Goal: Task Accomplishment & Management: Use online tool/utility

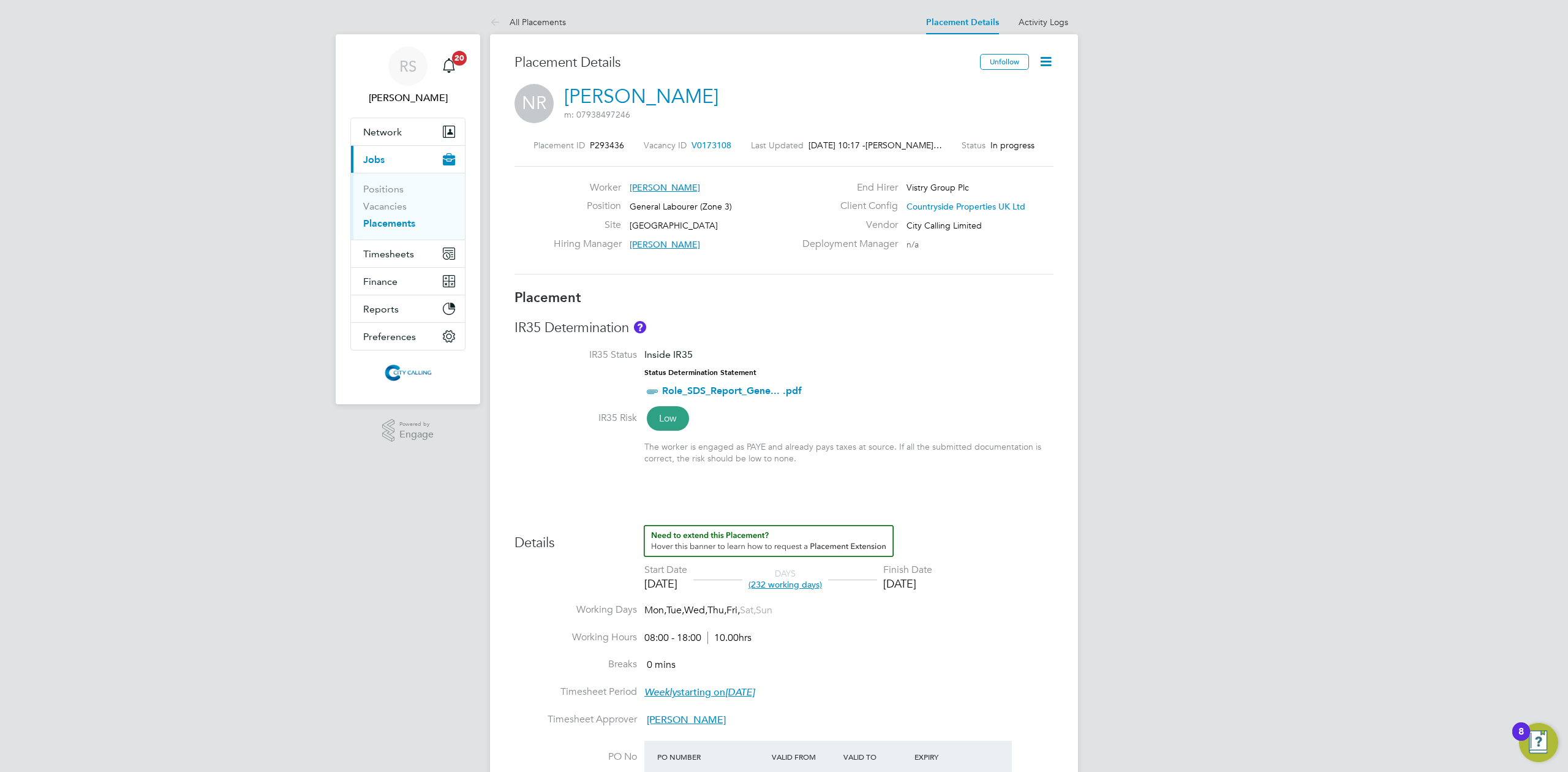
click at [390, 227] on link "Placements" at bounding box center [389, 223] width 52 height 11
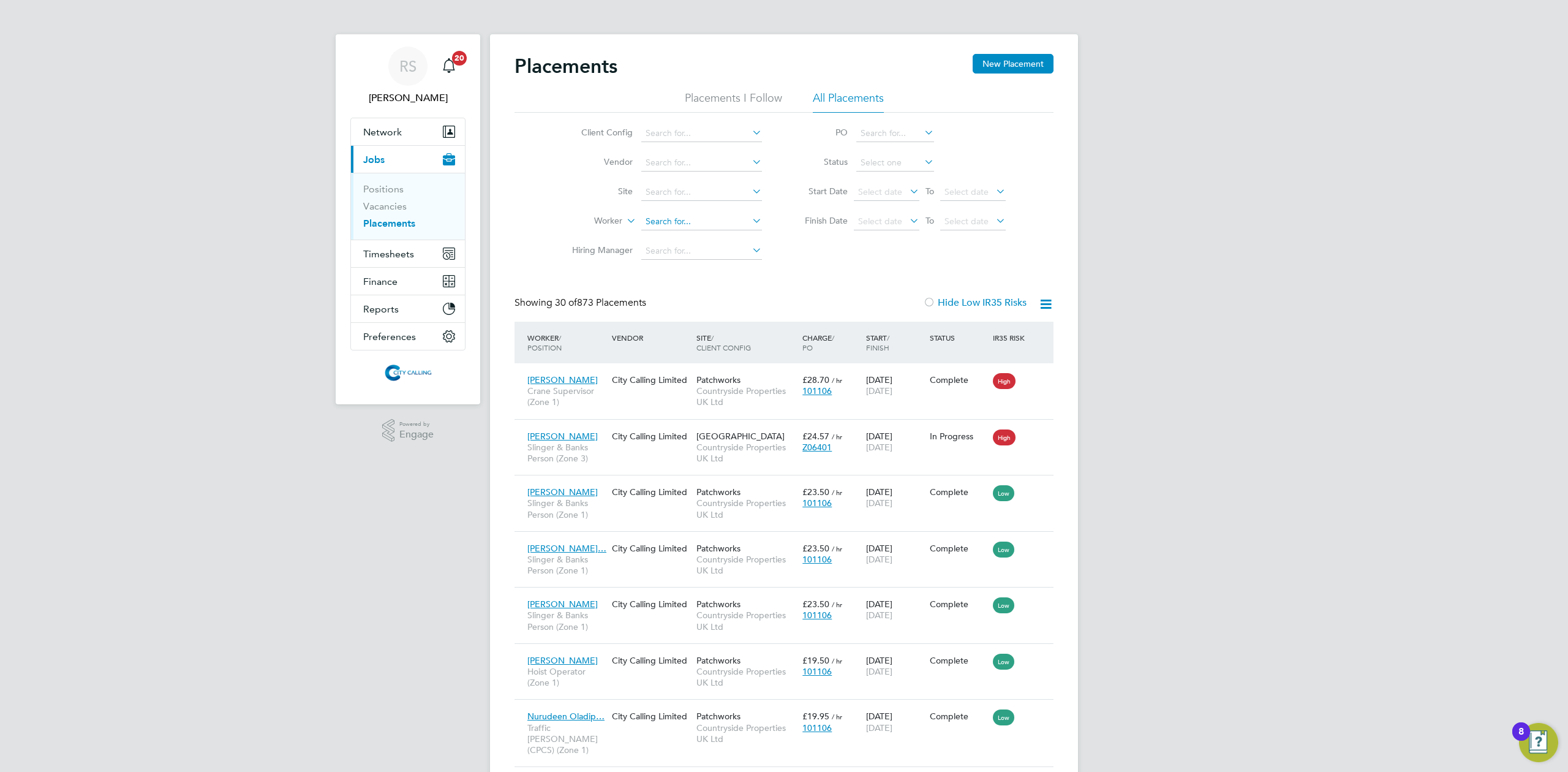
click at [674, 215] on input at bounding box center [701, 222] width 121 height 17
click at [697, 254] on li "[PERSON_NAME]" at bounding box center [716, 255] width 151 height 16
type input "[PERSON_NAME]"
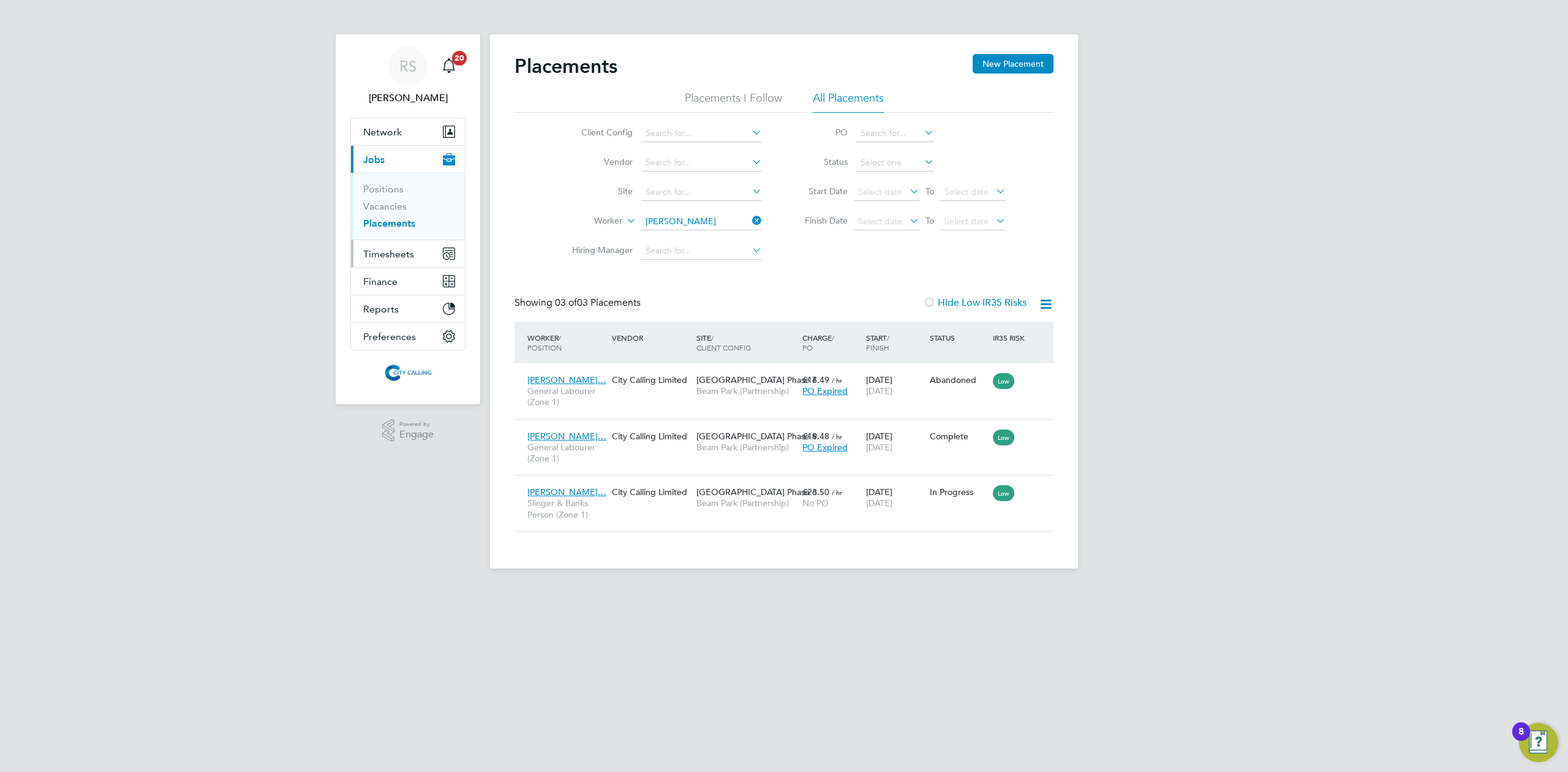
click at [388, 246] on button "Timesheets" at bounding box center [408, 254] width 114 height 27
click at [383, 219] on link "Timesheets" at bounding box center [388, 216] width 51 height 11
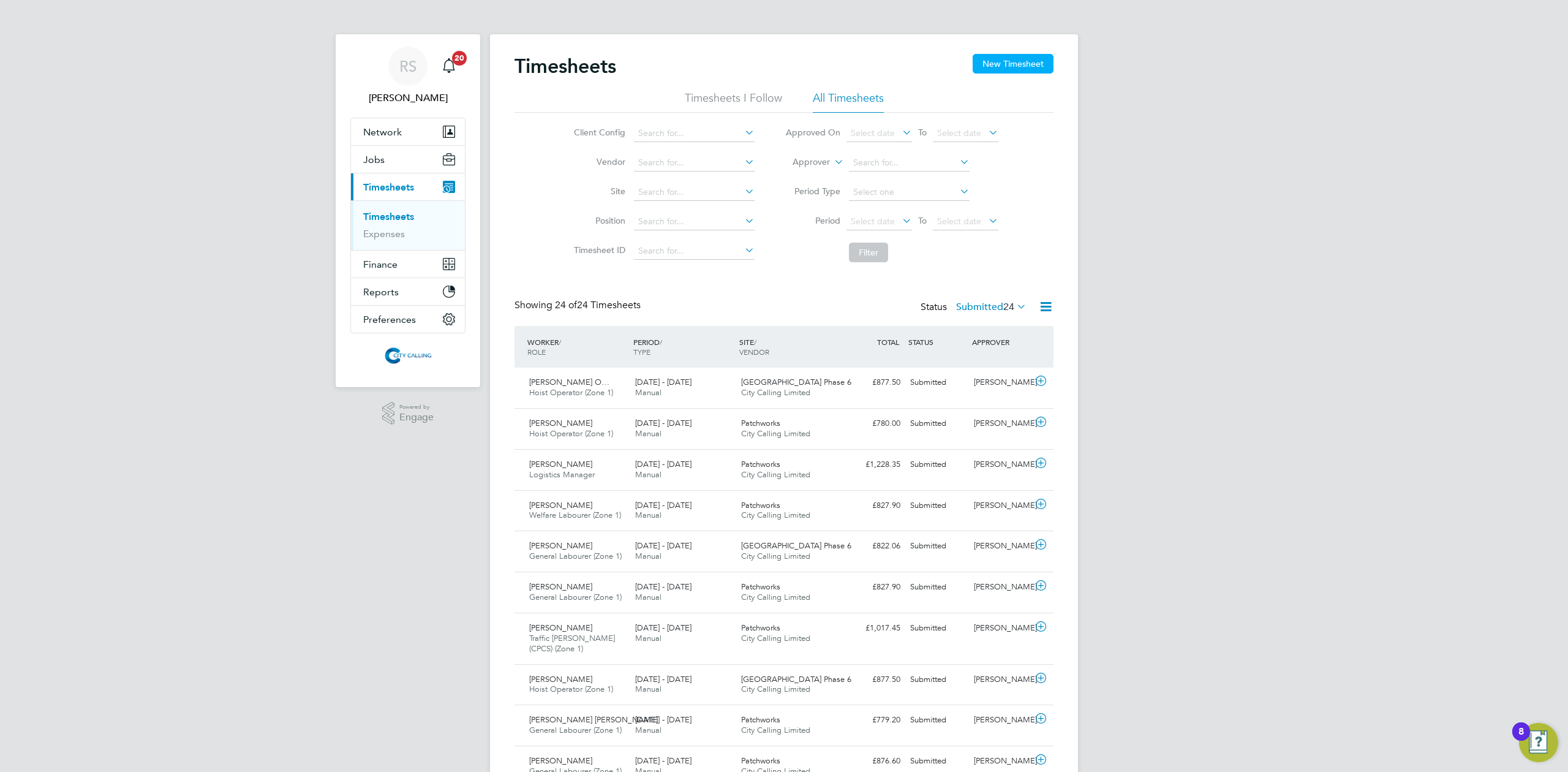
click at [1008, 62] on button "New Timesheet" at bounding box center [1013, 63] width 81 height 20
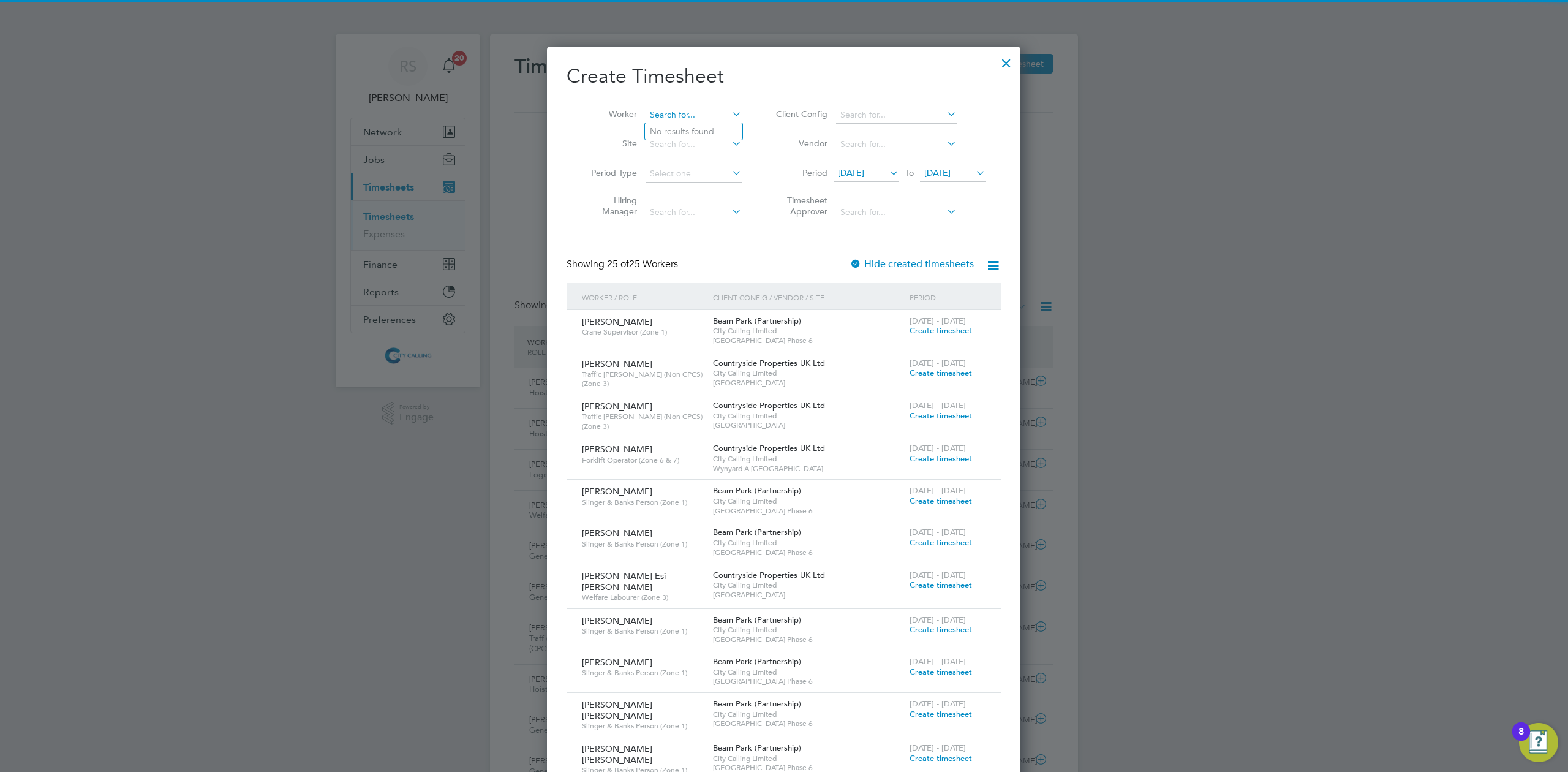
click at [678, 115] on input at bounding box center [693, 115] width 96 height 17
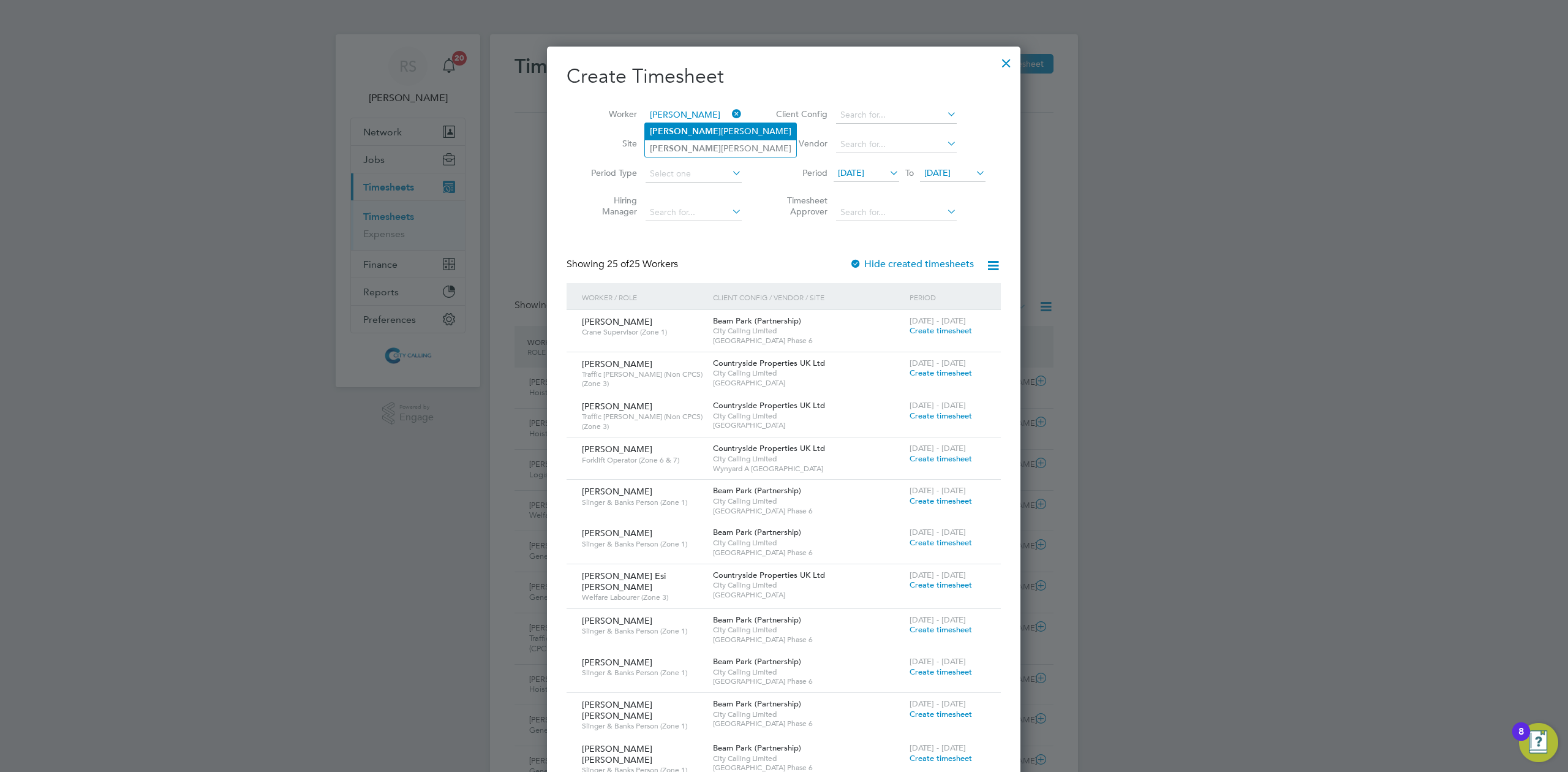
click at [680, 128] on li "[PERSON_NAME]" at bounding box center [720, 131] width 151 height 16
type input "[PERSON_NAME]"
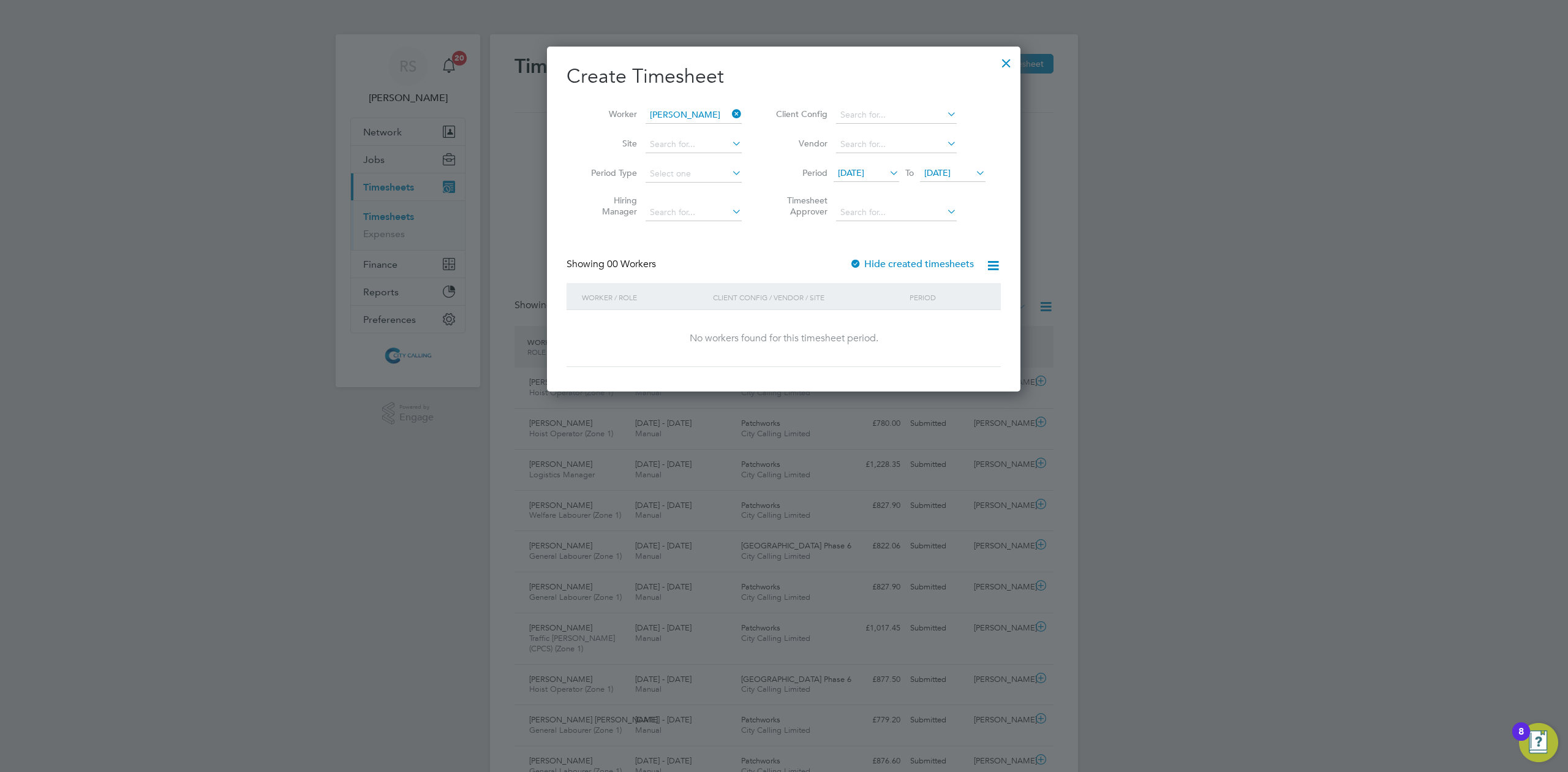
click at [854, 255] on div "Create Timesheet Worker [PERSON_NAME] Site Period Type Hiring Manager Client Co…" at bounding box center [783, 215] width 434 height 303
click at [856, 261] on div at bounding box center [855, 265] width 12 height 12
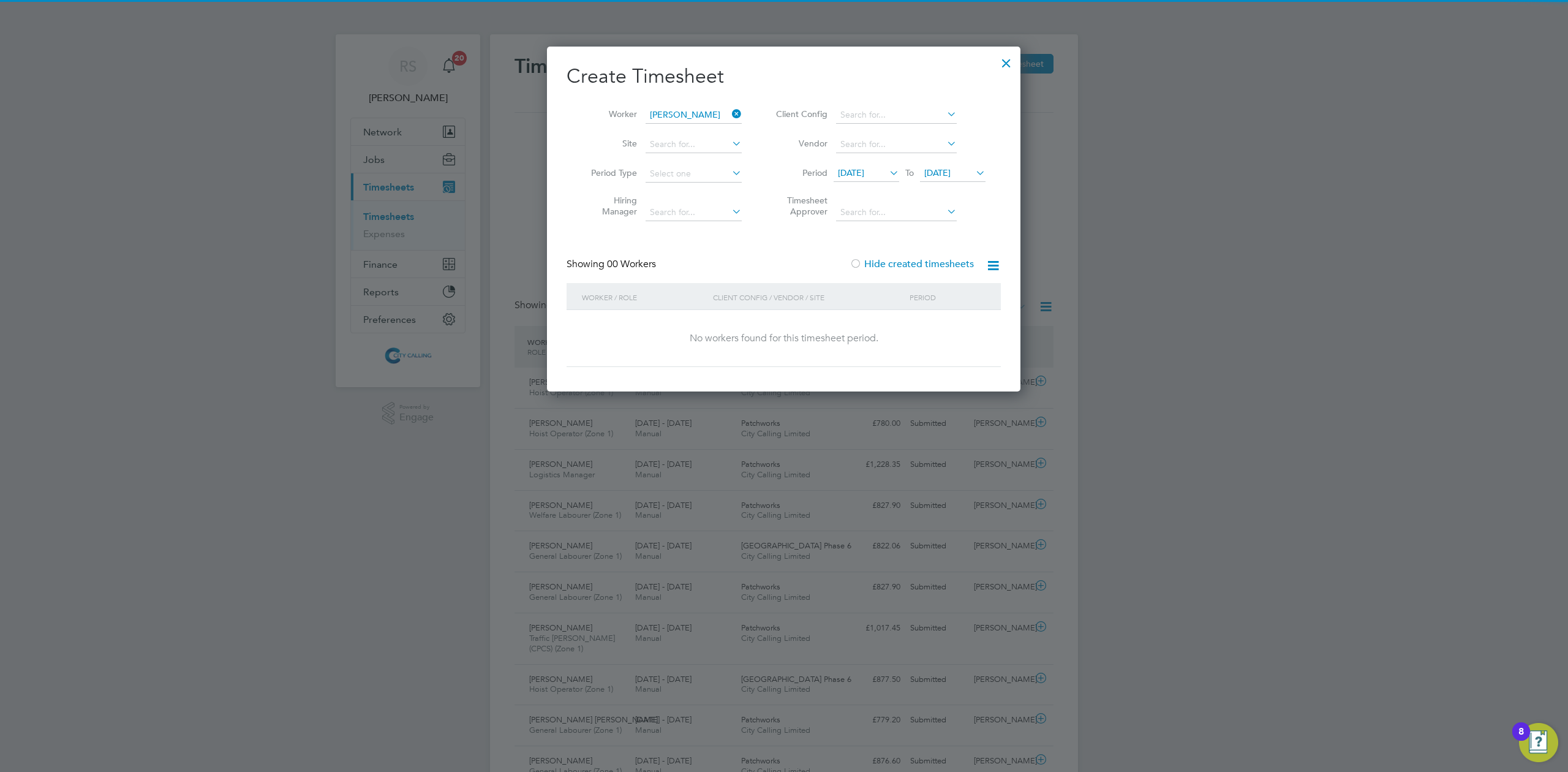
click at [928, 170] on span "[DATE]" at bounding box center [937, 173] width 26 height 11
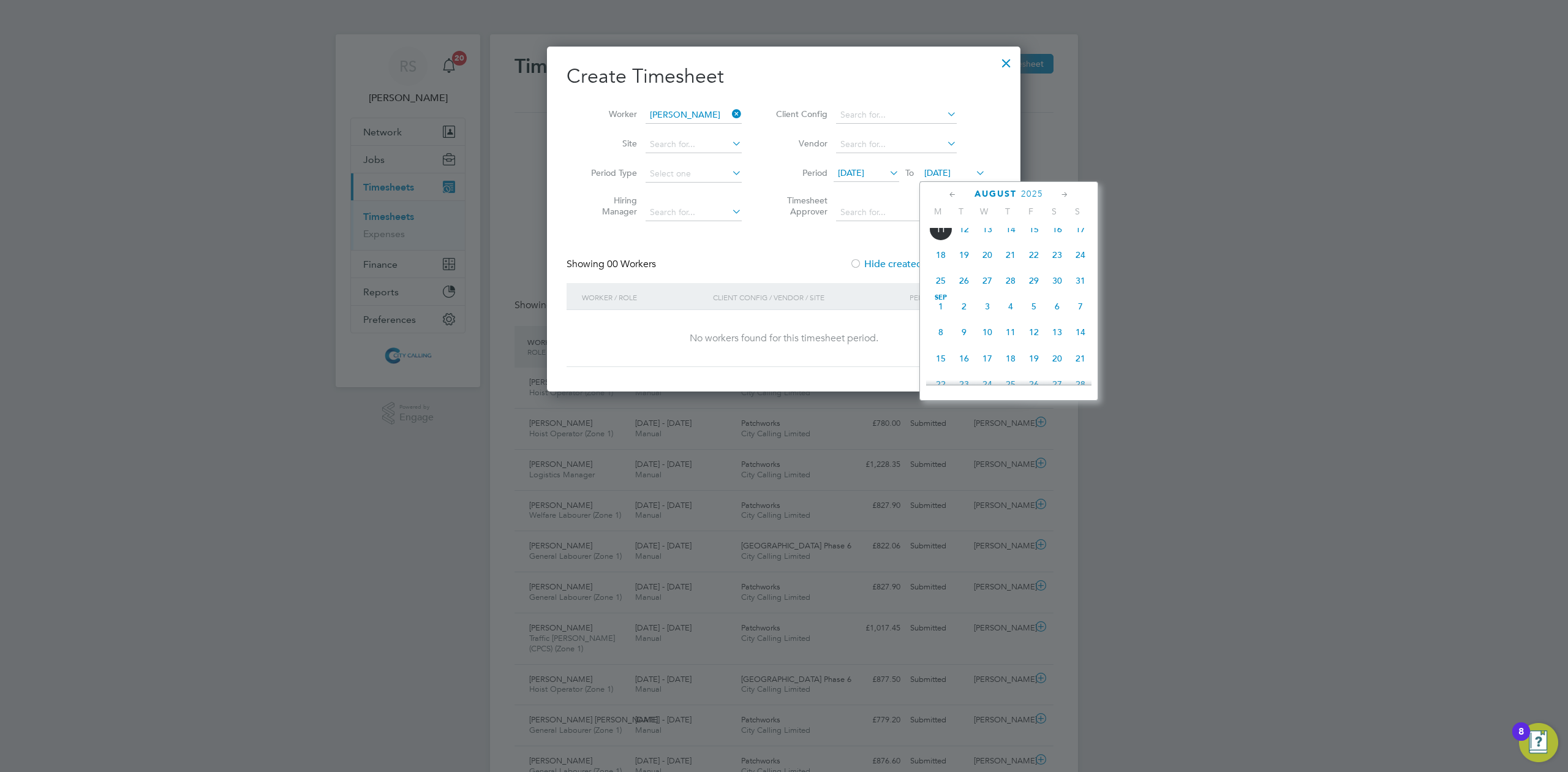
click at [985, 290] on span "27" at bounding box center [987, 280] width 23 height 23
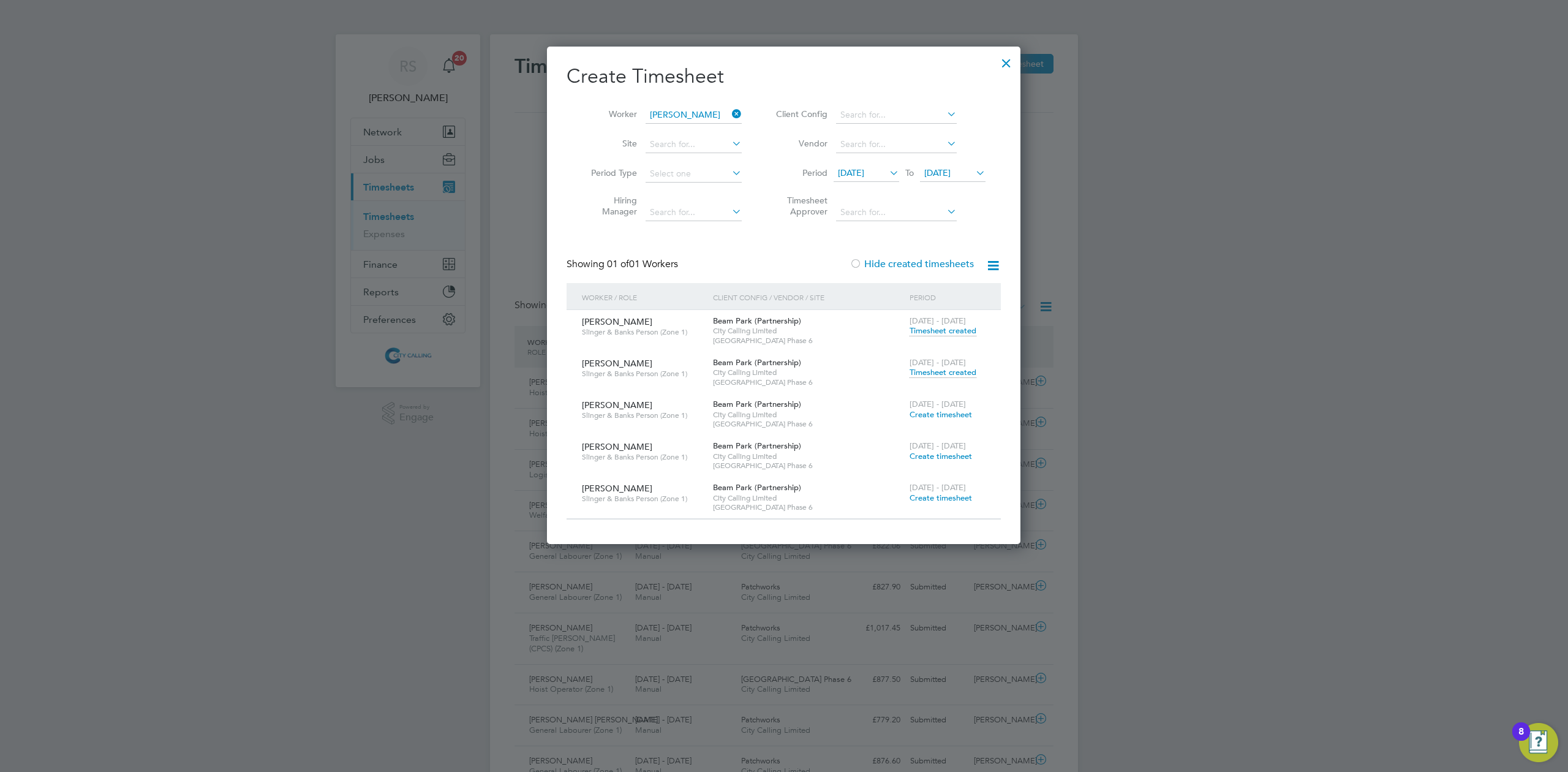
click at [924, 376] on span "Timesheet created" at bounding box center [942, 372] width 67 height 11
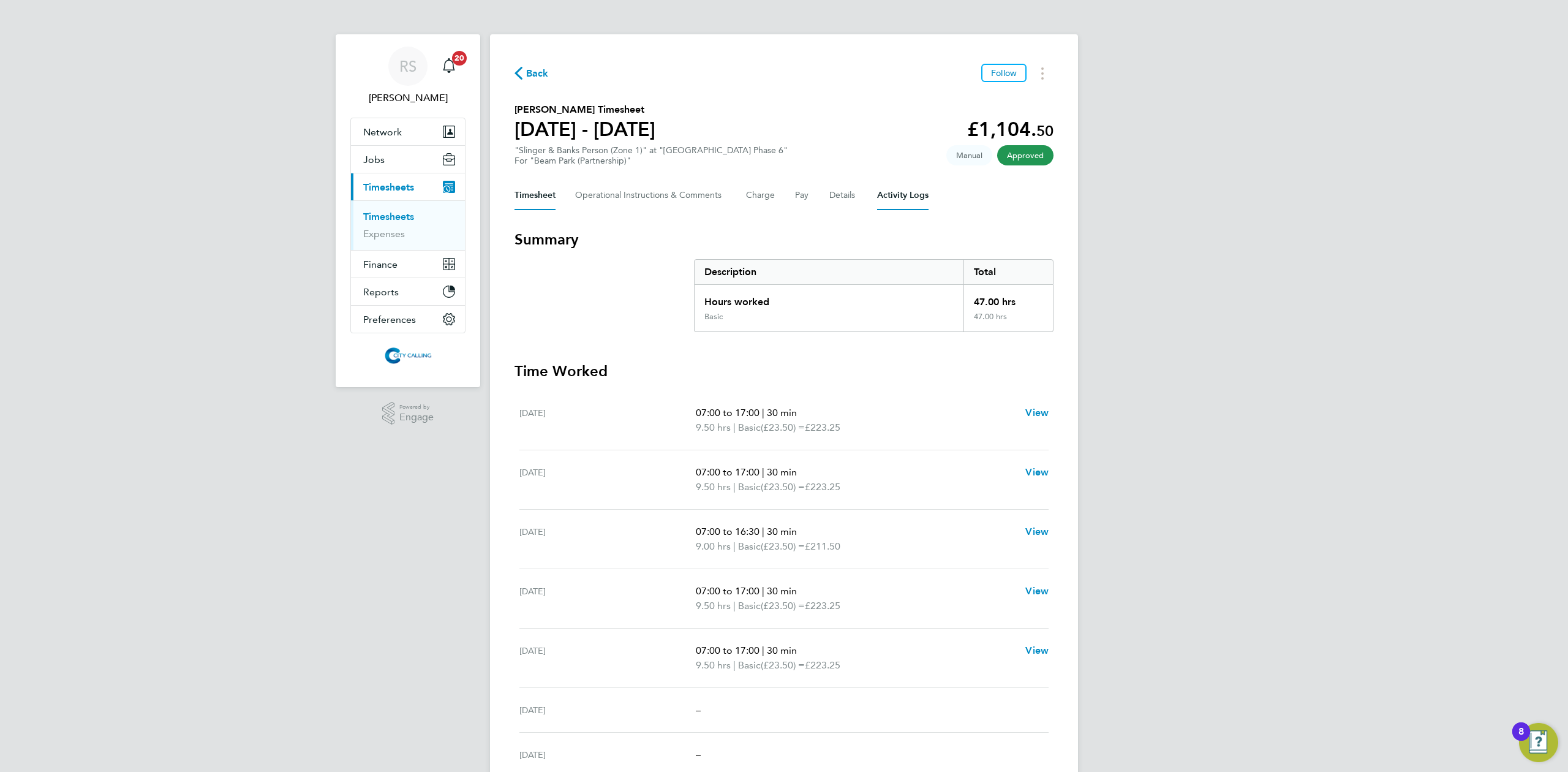
click at [904, 197] on Logs-tab "Activity Logs" at bounding box center [902, 196] width 51 height 30
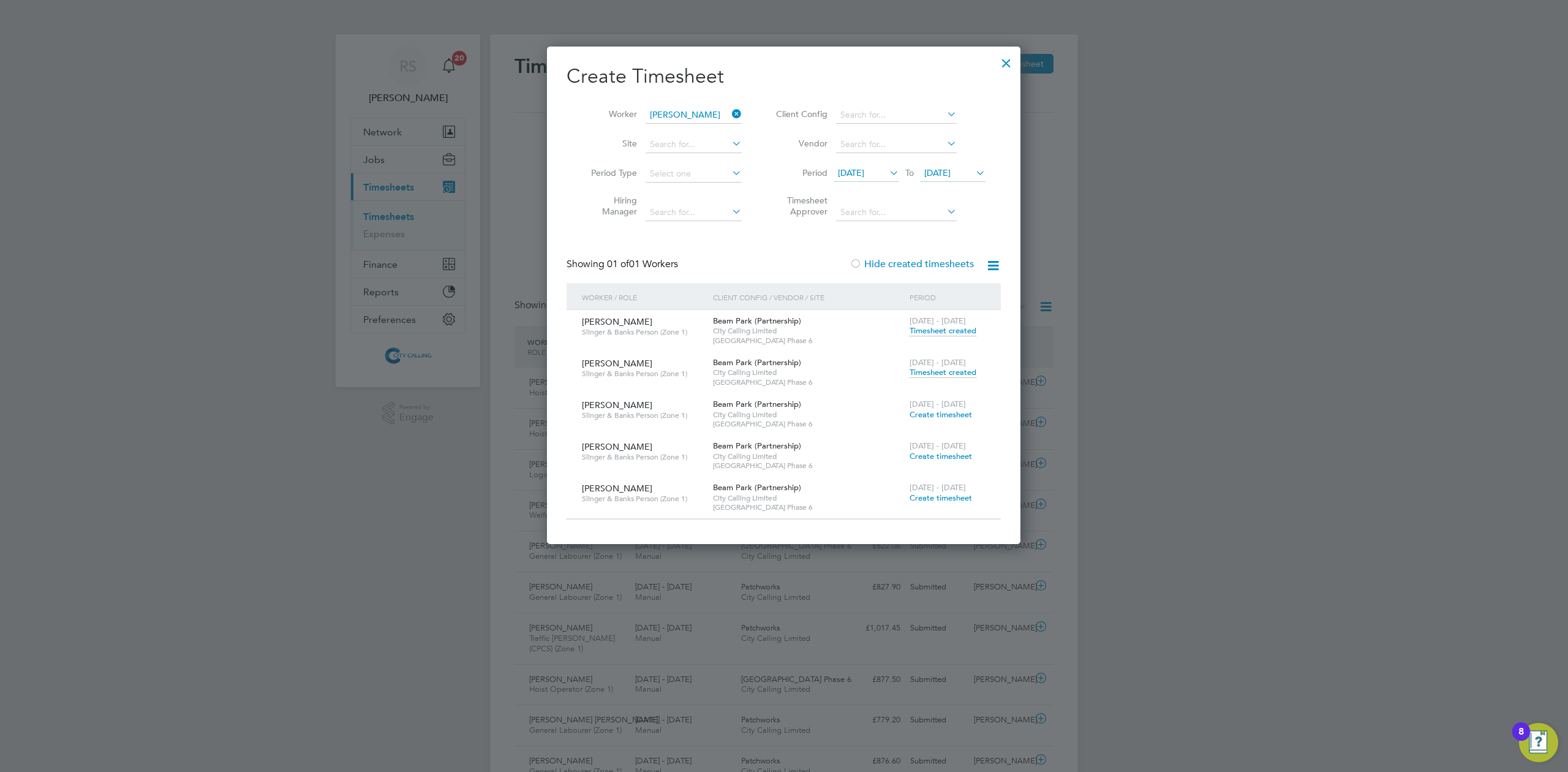
click at [730, 114] on icon at bounding box center [730, 113] width 0 height 17
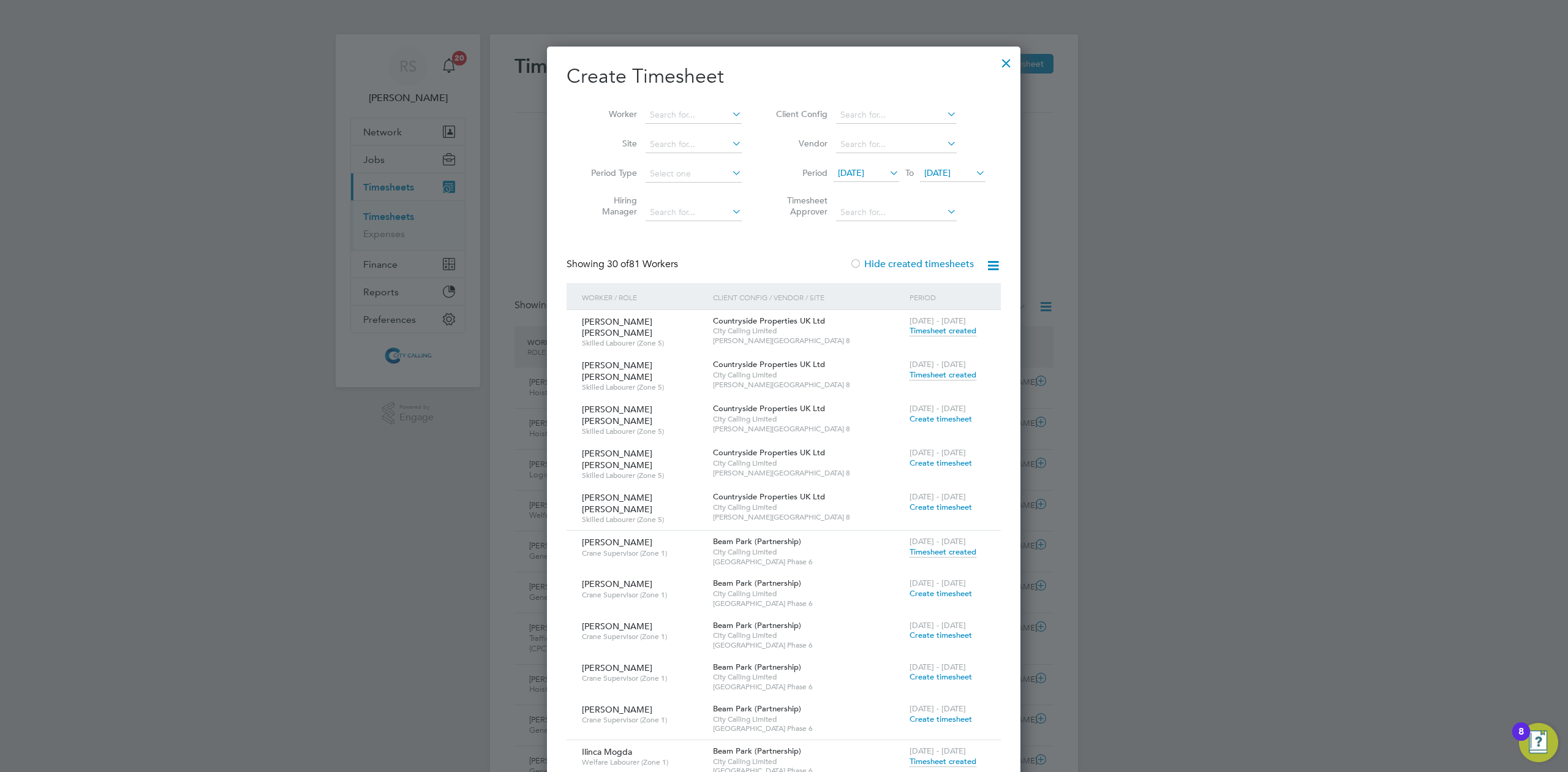
drag, startPoint x: 1007, startPoint y: 62, endPoint x: 699, endPoint y: 94, distance: 309.7
click at [1005, 62] on div at bounding box center [1006, 60] width 22 height 22
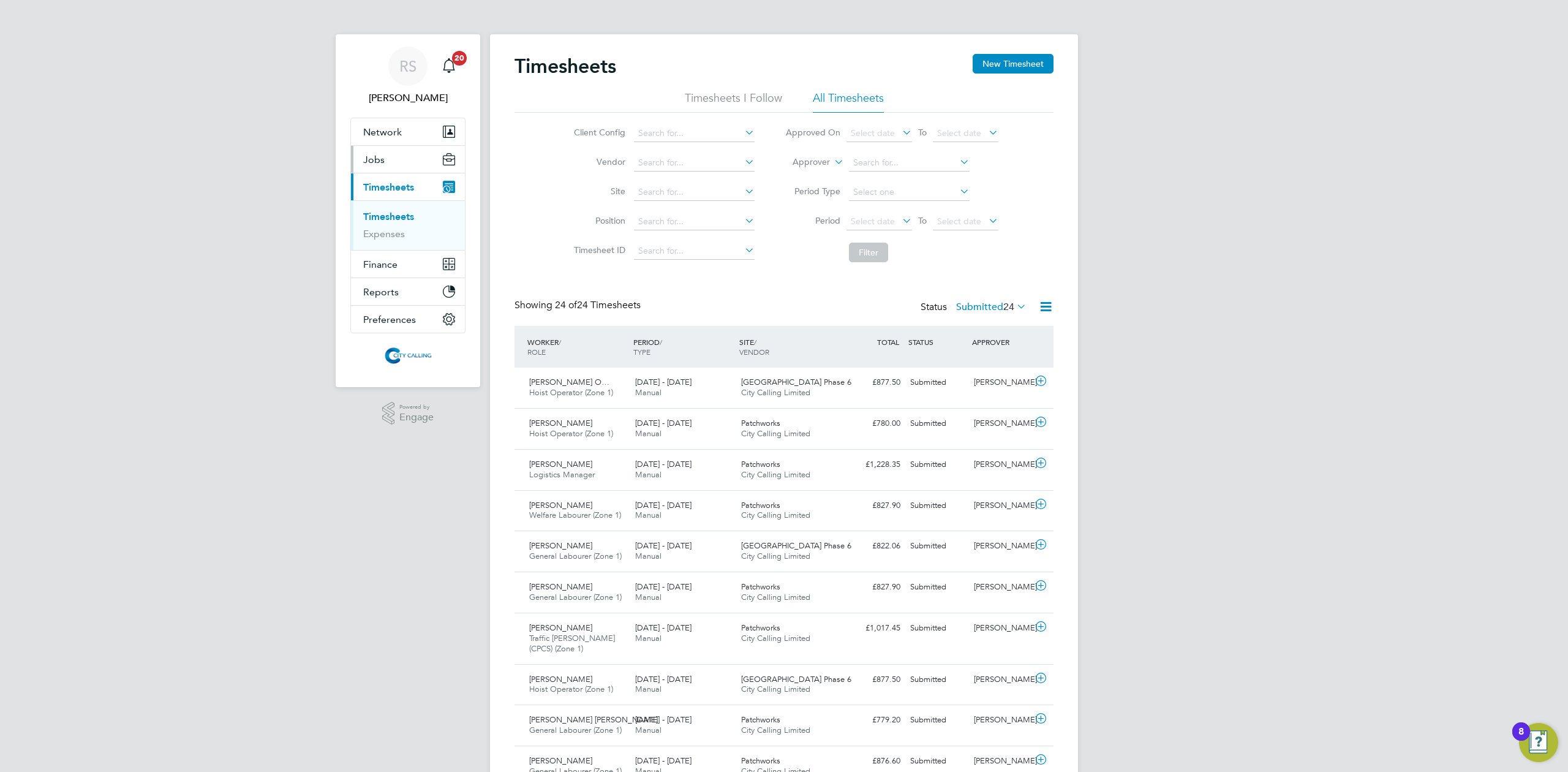
click at [363, 155] on span "Jobs" at bounding box center [374, 159] width 22 height 11
click at [398, 224] on link "Placements" at bounding box center [388, 223] width 51 height 11
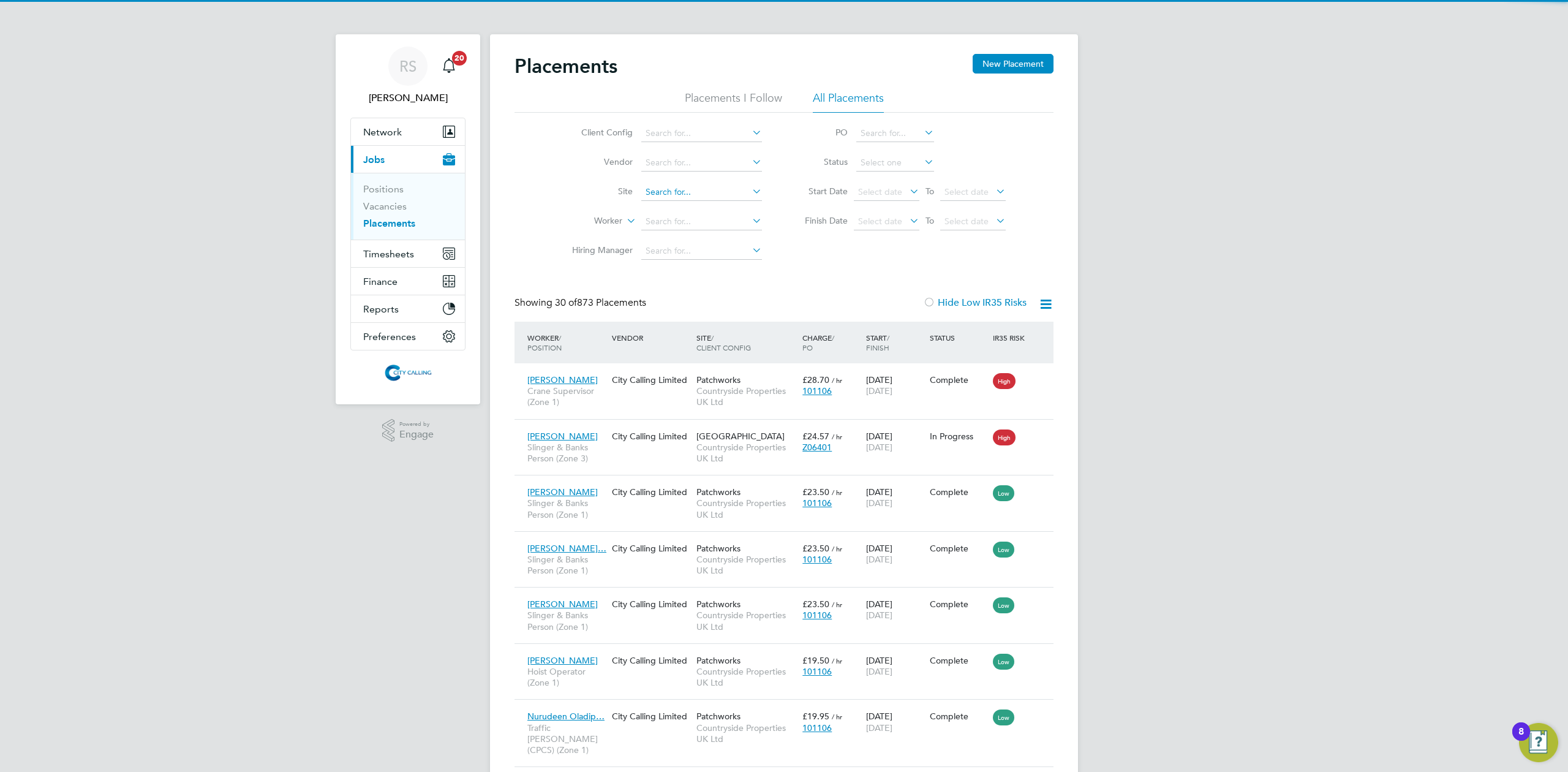
click at [667, 195] on input at bounding box center [701, 192] width 121 height 17
click at [593, 215] on label "Worker" at bounding box center [587, 221] width 70 height 12
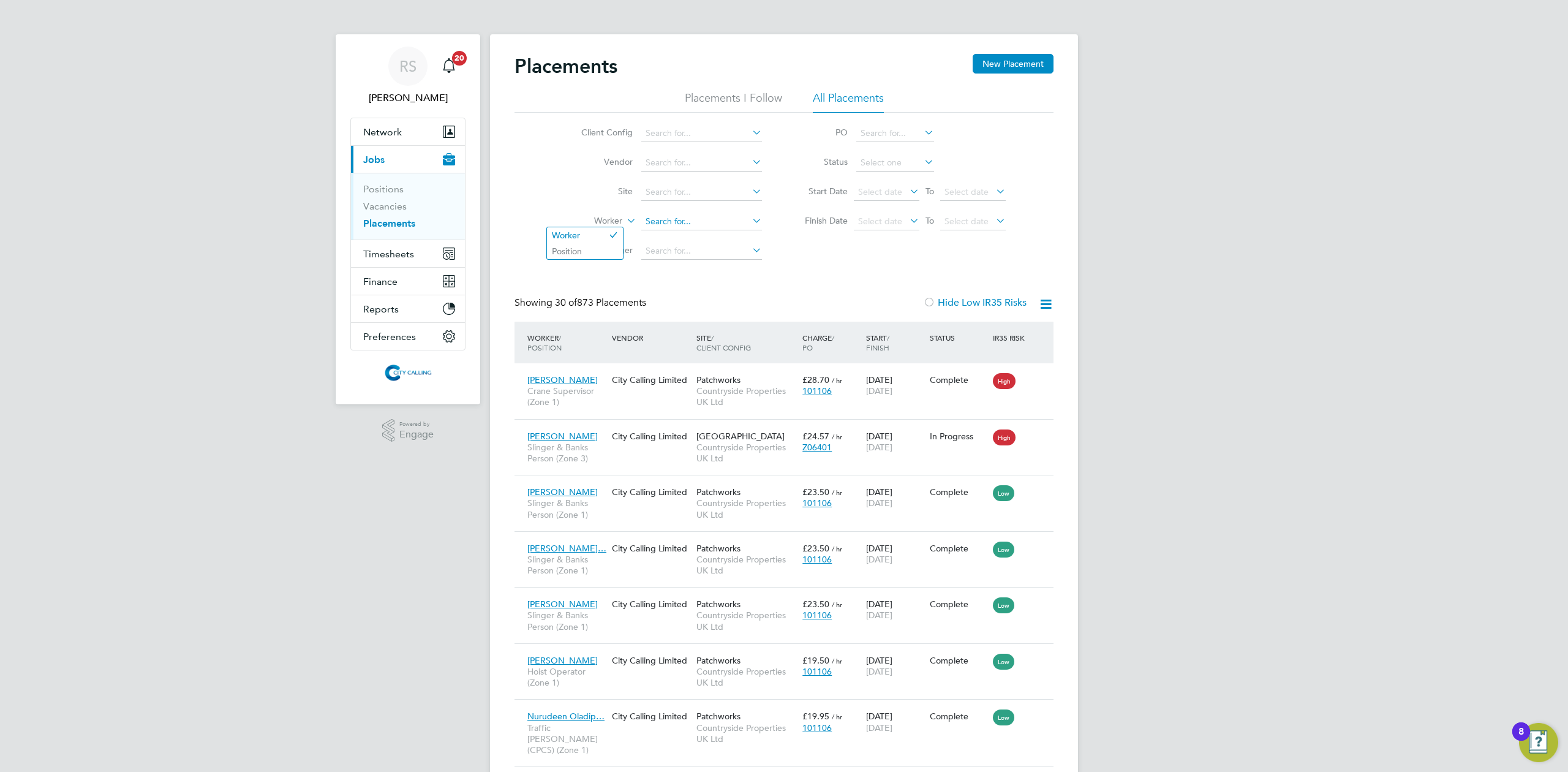
click at [674, 214] on input at bounding box center [701, 222] width 121 height 17
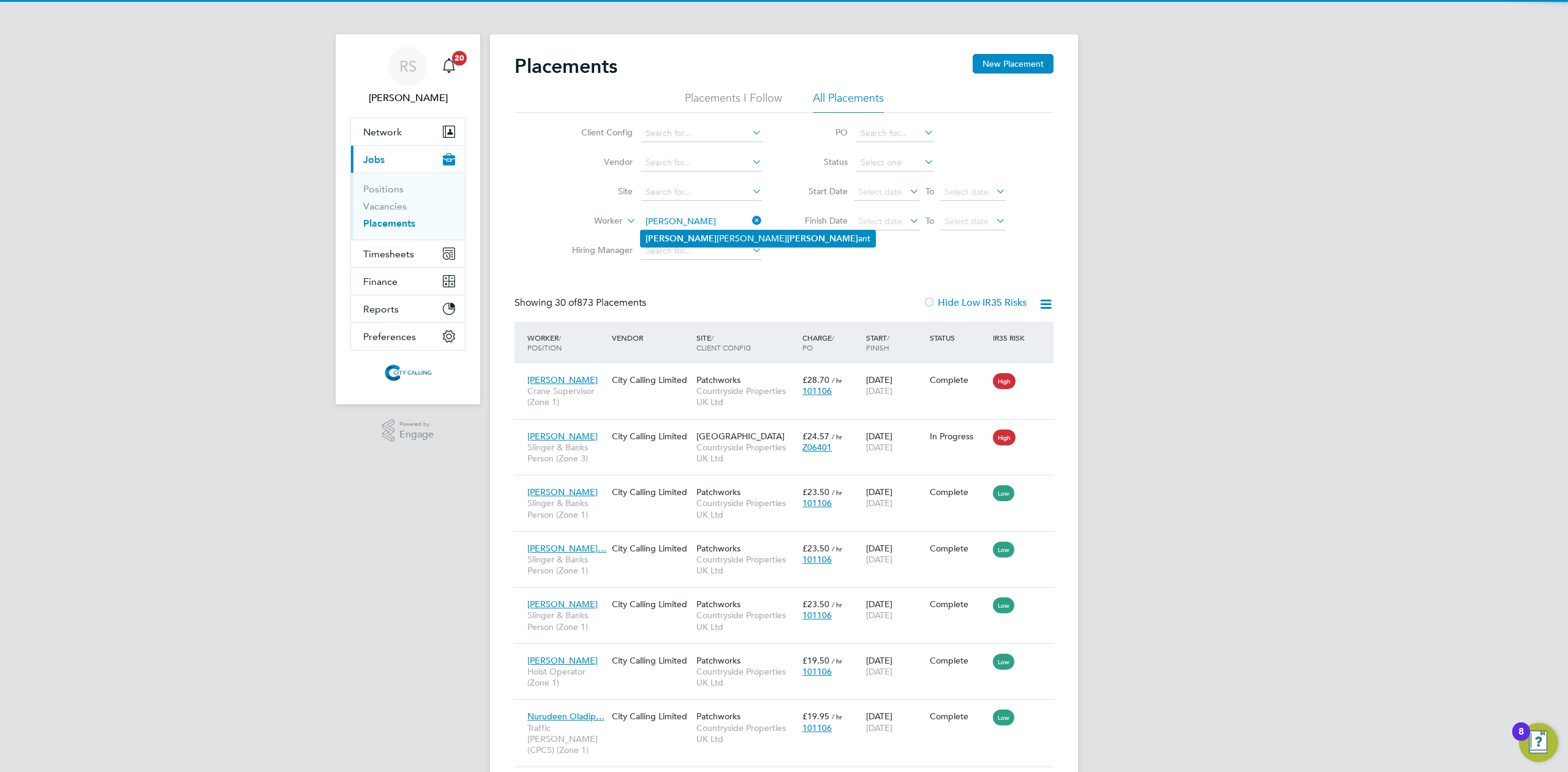
click at [690, 241] on li "[PERSON_NAME] ant" at bounding box center [757, 238] width 234 height 16
type input "[PERSON_NAME]"
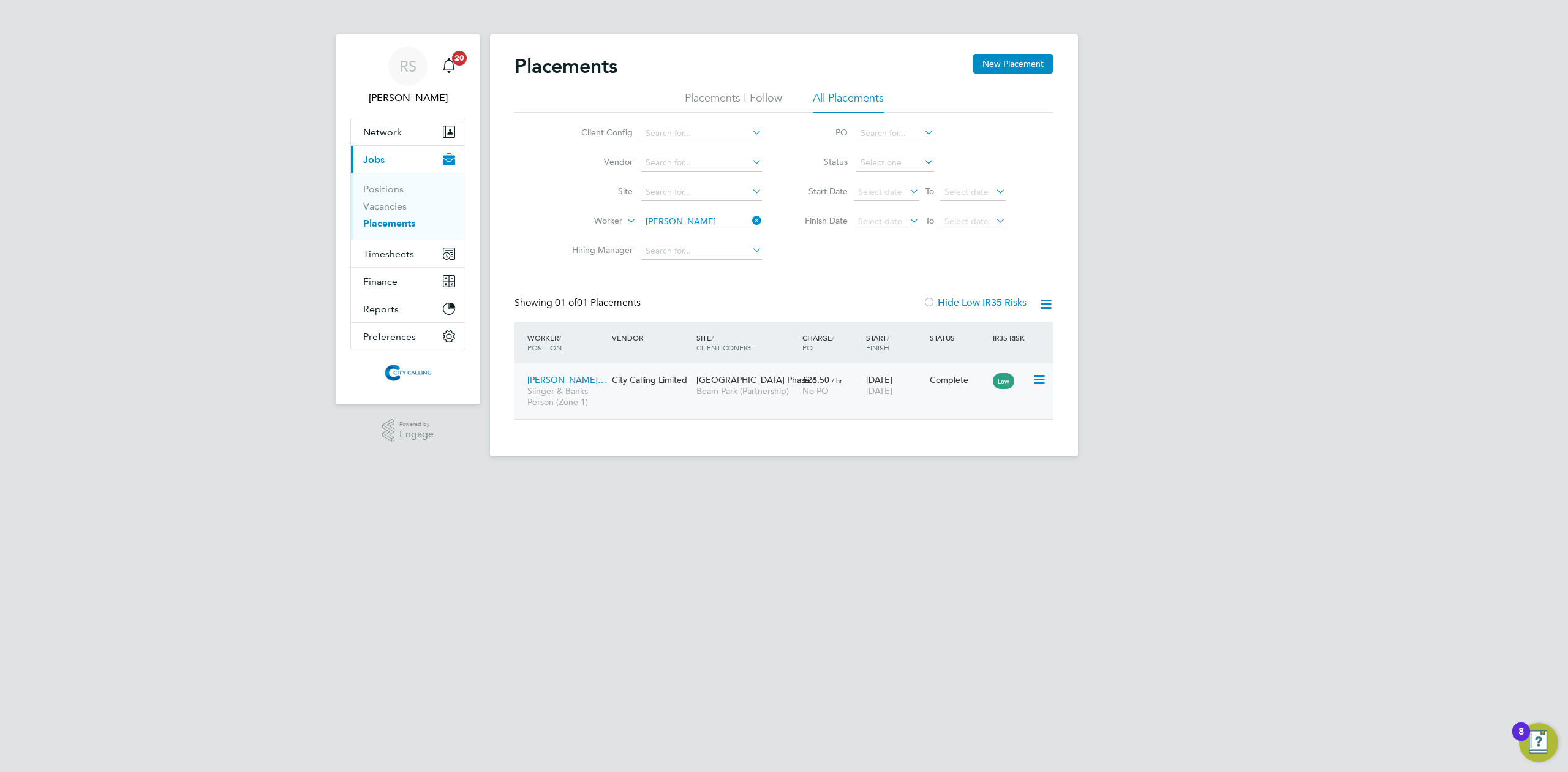
click at [696, 385] on div "[GEOGRAPHIC_DATA] Phase 6 [GEOGRAPHIC_DATA] (Partnership)" at bounding box center [746, 385] width 106 height 34
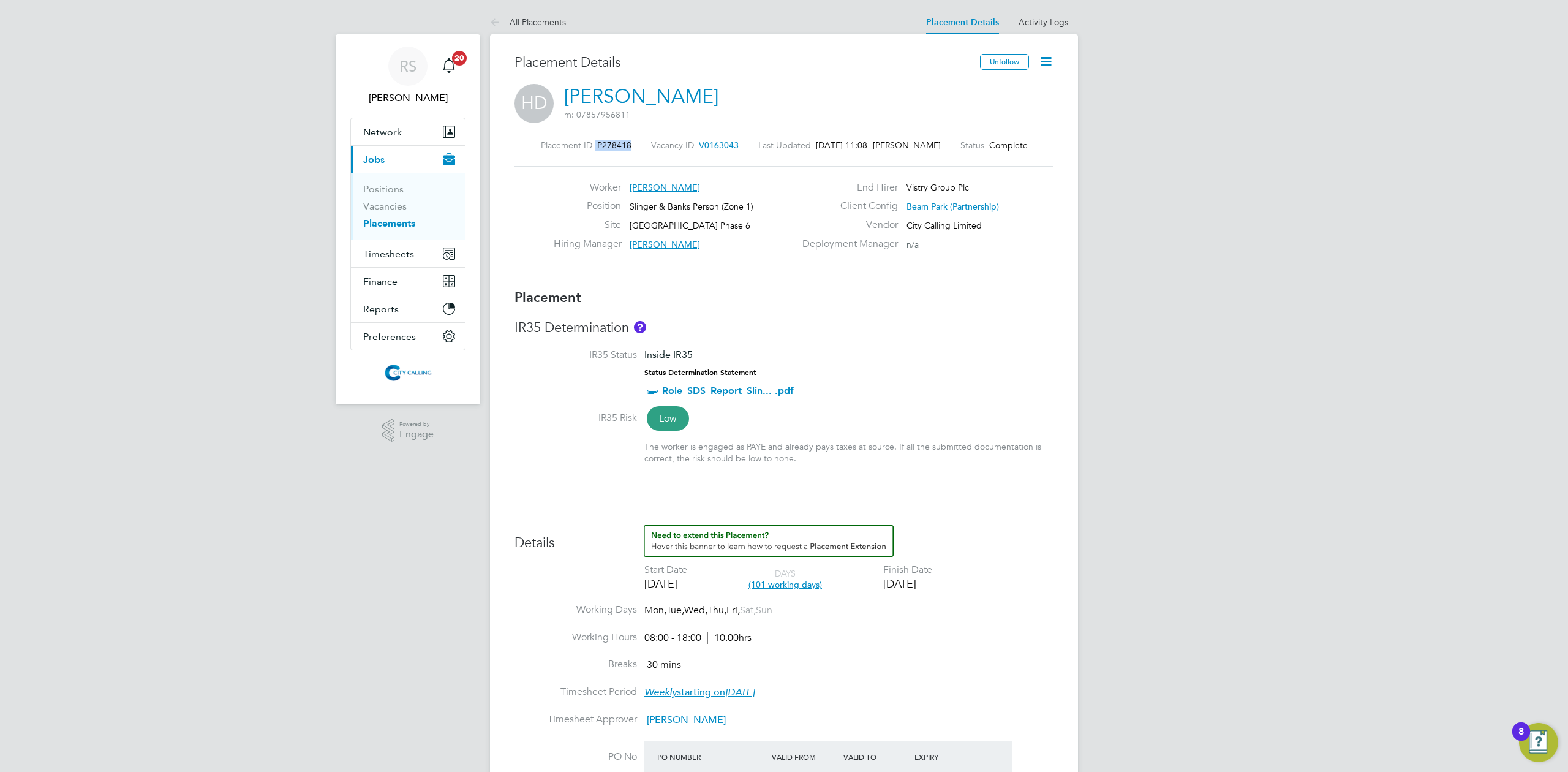
drag, startPoint x: 625, startPoint y: 142, endPoint x: 584, endPoint y: 142, distance: 41.0
click at [584, 142] on div "Placement ID P278418 Vacancy ID V0163043 Last Updated 11 Aug 2025, 11:08 - Geor…" at bounding box center [784, 145] width 539 height 11
copy div "P278418"
